Goal: Navigation & Orientation: Find specific page/section

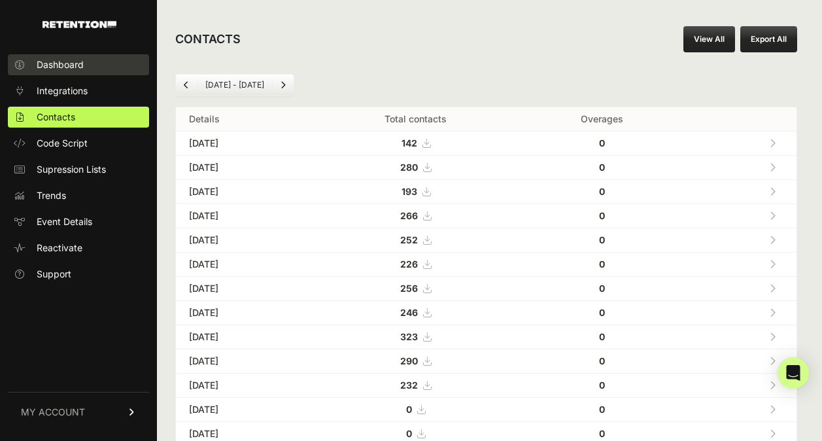
click at [56, 57] on link "Dashboard" at bounding box center [78, 64] width 141 height 21
